Goal: Check status: Check status

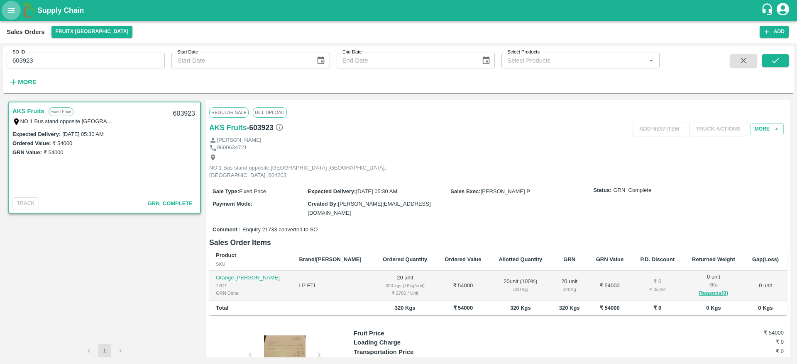
scroll to position [2, 0]
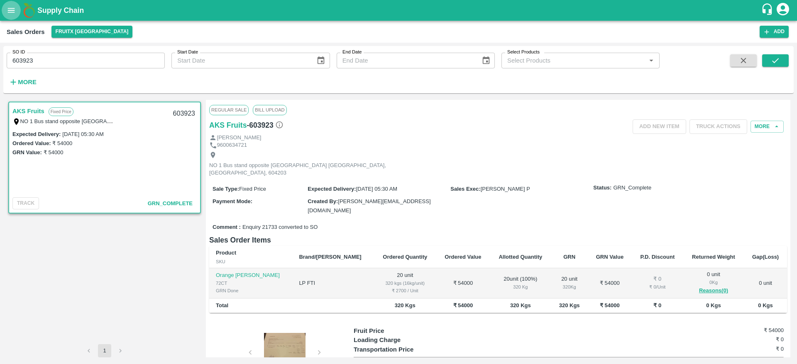
click at [12, 10] on icon "open drawer" at bounding box center [11, 10] width 7 height 5
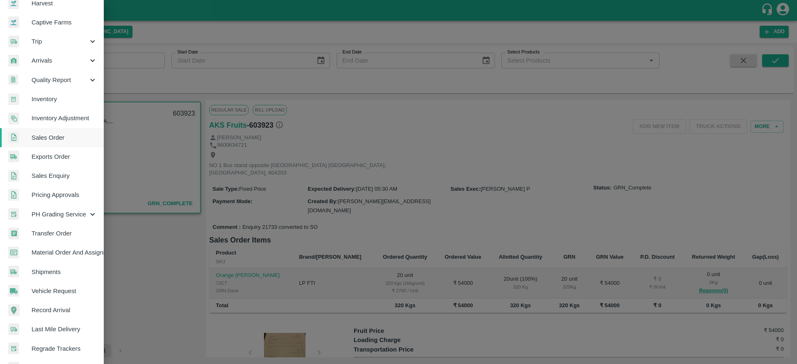
scroll to position [70, 0]
click at [59, 155] on span "Exports Order" at bounding box center [65, 156] width 66 height 9
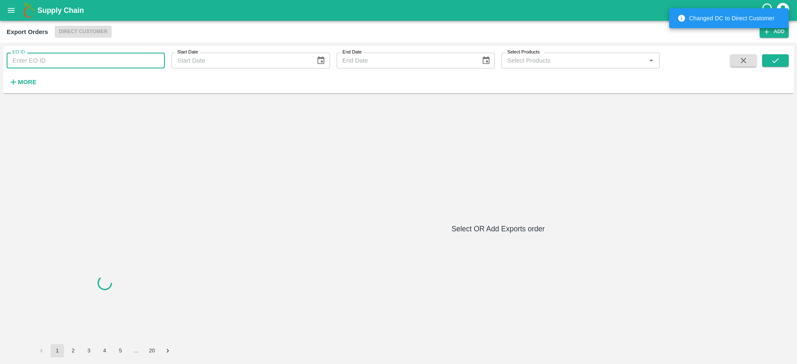
click at [101, 57] on input "EO ID" at bounding box center [86, 61] width 158 height 16
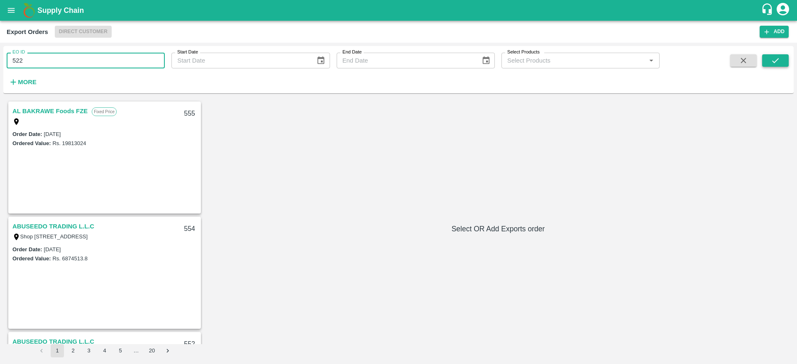
type input "522"
click at [787, 62] on button "submit" at bounding box center [775, 60] width 27 height 12
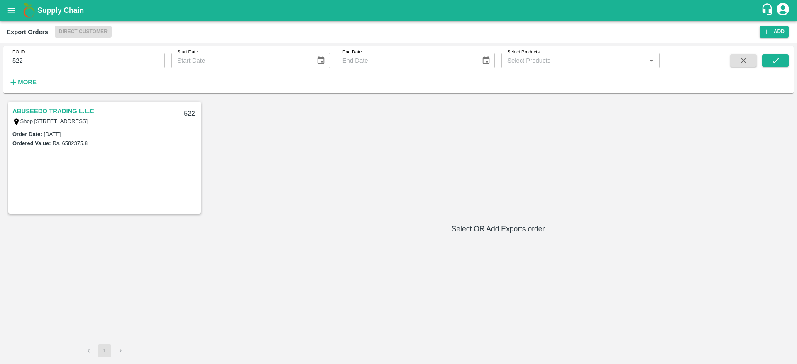
click at [58, 111] on link "ABUSEEDO TRADING L.L.C" at bounding box center [53, 111] width 82 height 11
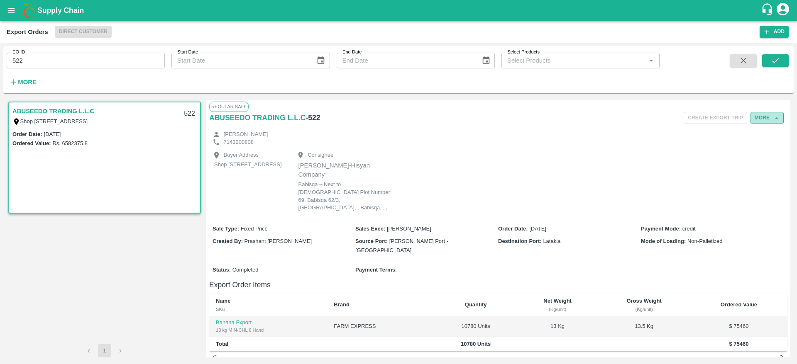
click at [766, 117] on button "More" at bounding box center [766, 118] width 33 height 12
click at [757, 156] on div at bounding box center [747, 155] width 23 height 9
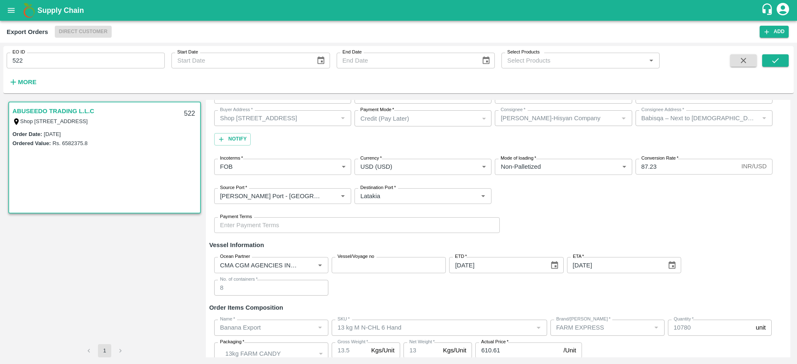
scroll to position [62, 0]
click at [252, 264] on input "Ocean Partner" at bounding box center [259, 264] width 85 height 11
click at [357, 291] on div "Ocean Partner Ocean Partner Vessel/Voyage no Vessel/Voyage no ETD   * 24/08/202…" at bounding box center [498, 276] width 578 height 52
click at [382, 275] on div "Ocean Partner Ocean Partner Vessel/Voyage no Vessel/Voyage no ETD   * 24/08/202…" at bounding box center [498, 276] width 578 height 52
click at [389, 270] on input "Vessel/Voyage no" at bounding box center [389, 265] width 114 height 16
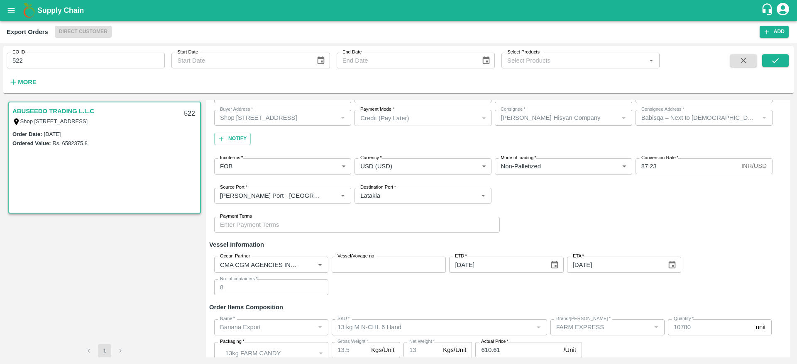
click at [450, 295] on div "Ocean Partner Ocean Partner Vessel/Voyage no Vessel/Voyage no ETD   * 24/08/202…" at bounding box center [498, 276] width 578 height 52
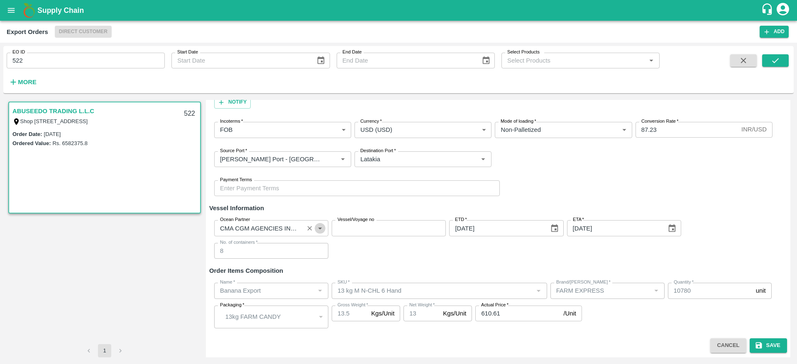
click at [322, 229] on icon "Open" at bounding box center [319, 228] width 9 height 9
click at [359, 250] on div "Ocean Partner Ocean Partner Vessel/Voyage no Vessel/Voyage no ETD   * 24/08/202…" at bounding box center [498, 240] width 578 height 52
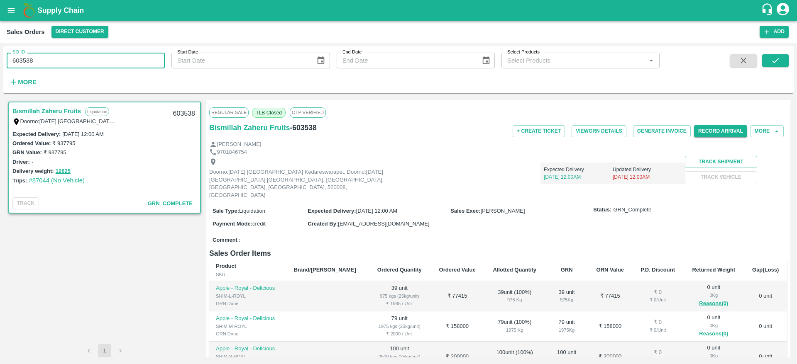
click at [57, 62] on input "603538" at bounding box center [86, 61] width 158 height 16
type input "604109"
click at [781, 59] on button "submit" at bounding box center [775, 60] width 27 height 12
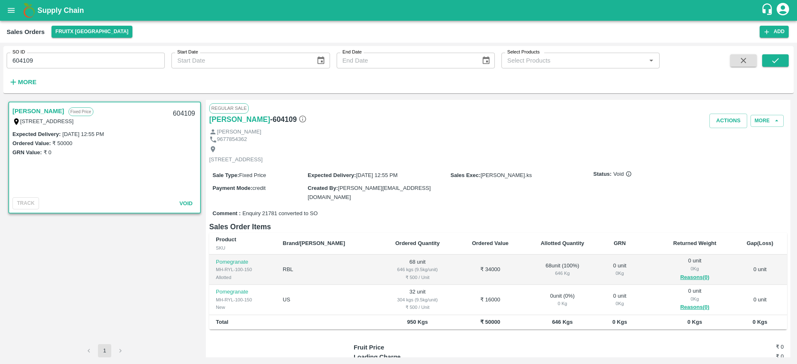
click at [17, 113] on link "Manikandan" at bounding box center [38, 111] width 52 height 11
click at [627, 177] on icon at bounding box center [628, 174] width 6 height 6
click at [770, 120] on button "More" at bounding box center [766, 121] width 33 height 12
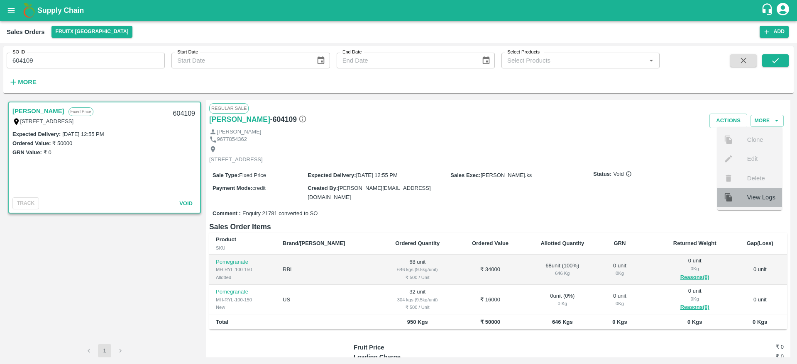
click at [744, 193] on div at bounding box center [735, 197] width 23 height 9
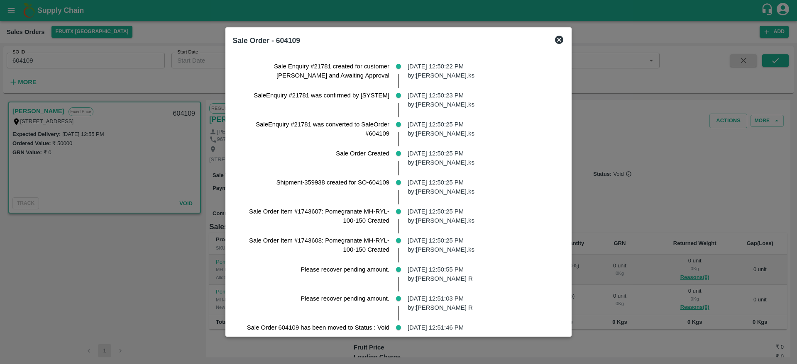
scroll to position [56, 0]
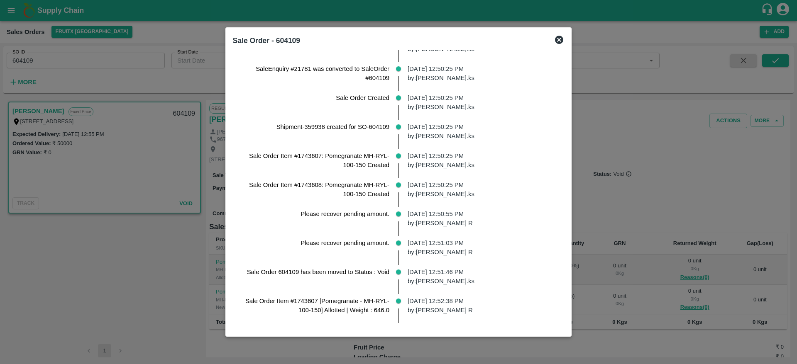
click at [620, 189] on div at bounding box center [398, 182] width 797 height 364
